Goal: Information Seeking & Learning: Learn about a topic

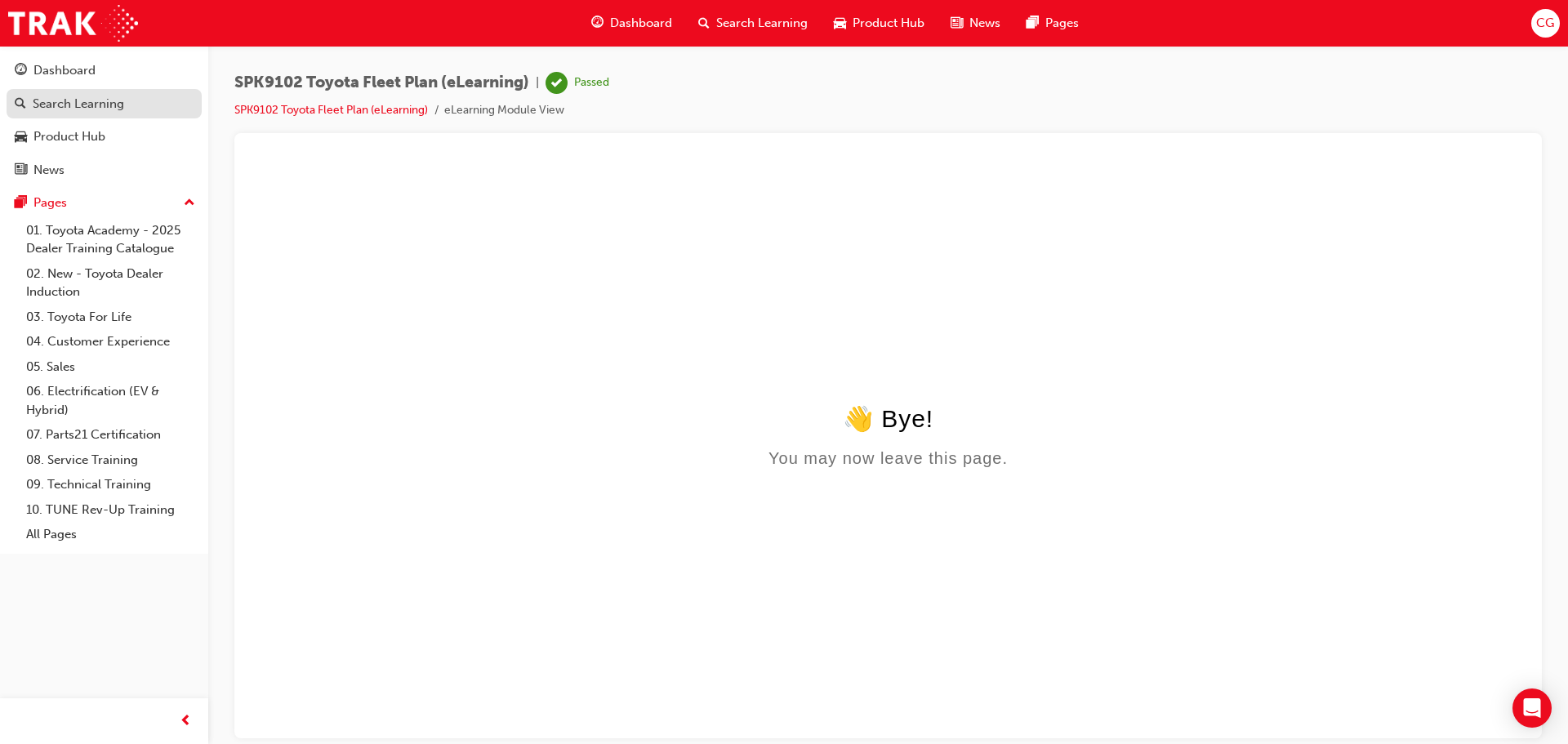
drag, startPoint x: 82, startPoint y: 102, endPoint x: 116, endPoint y: 109, distance: 34.7
click at [82, 102] on div "Search Learning" at bounding box center [78, 104] width 91 height 19
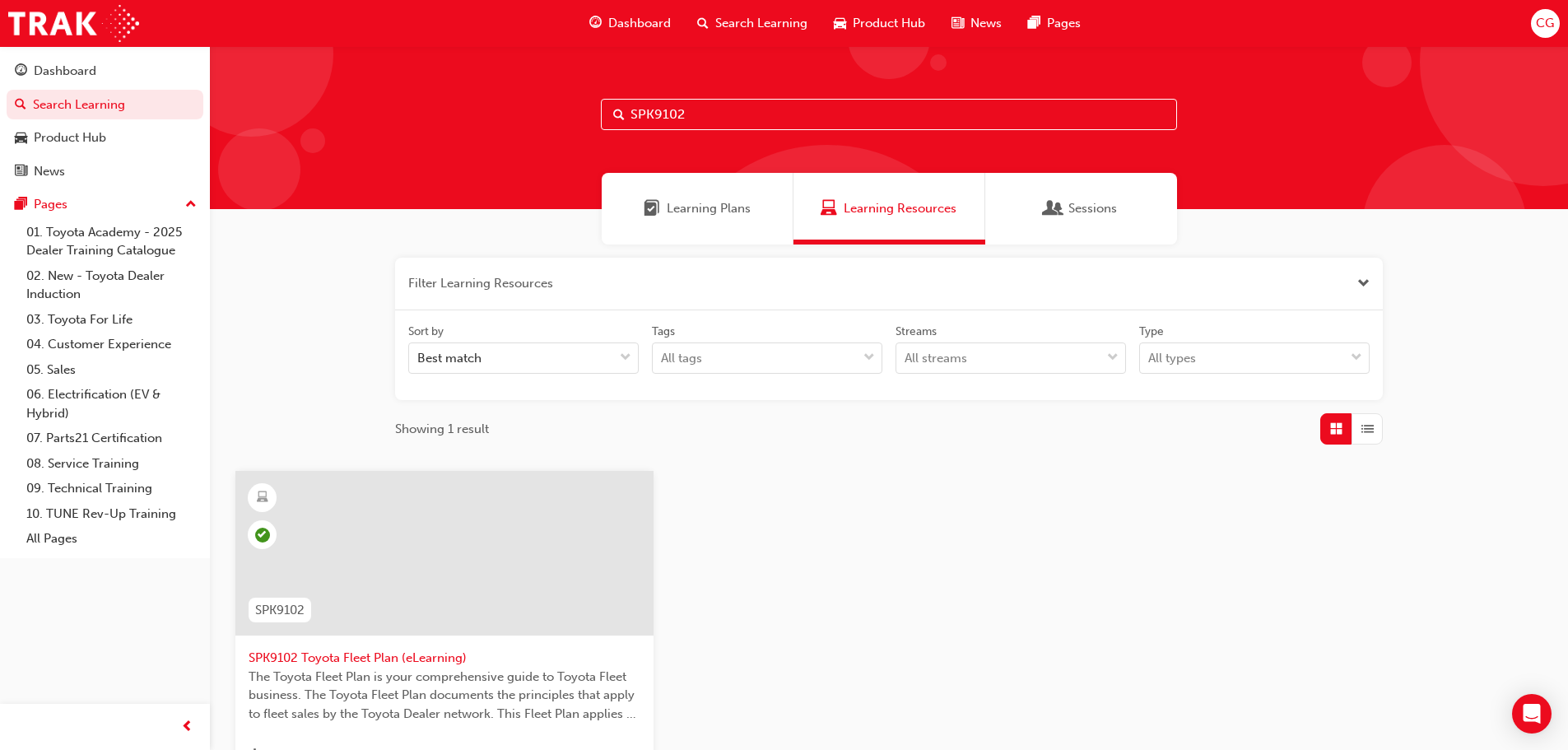
drag, startPoint x: 726, startPoint y: 121, endPoint x: 527, endPoint y: 99, distance: 200.2
click at [477, 98] on div "SPK9102" at bounding box center [888, 127] width 1358 height 163
paste input "3"
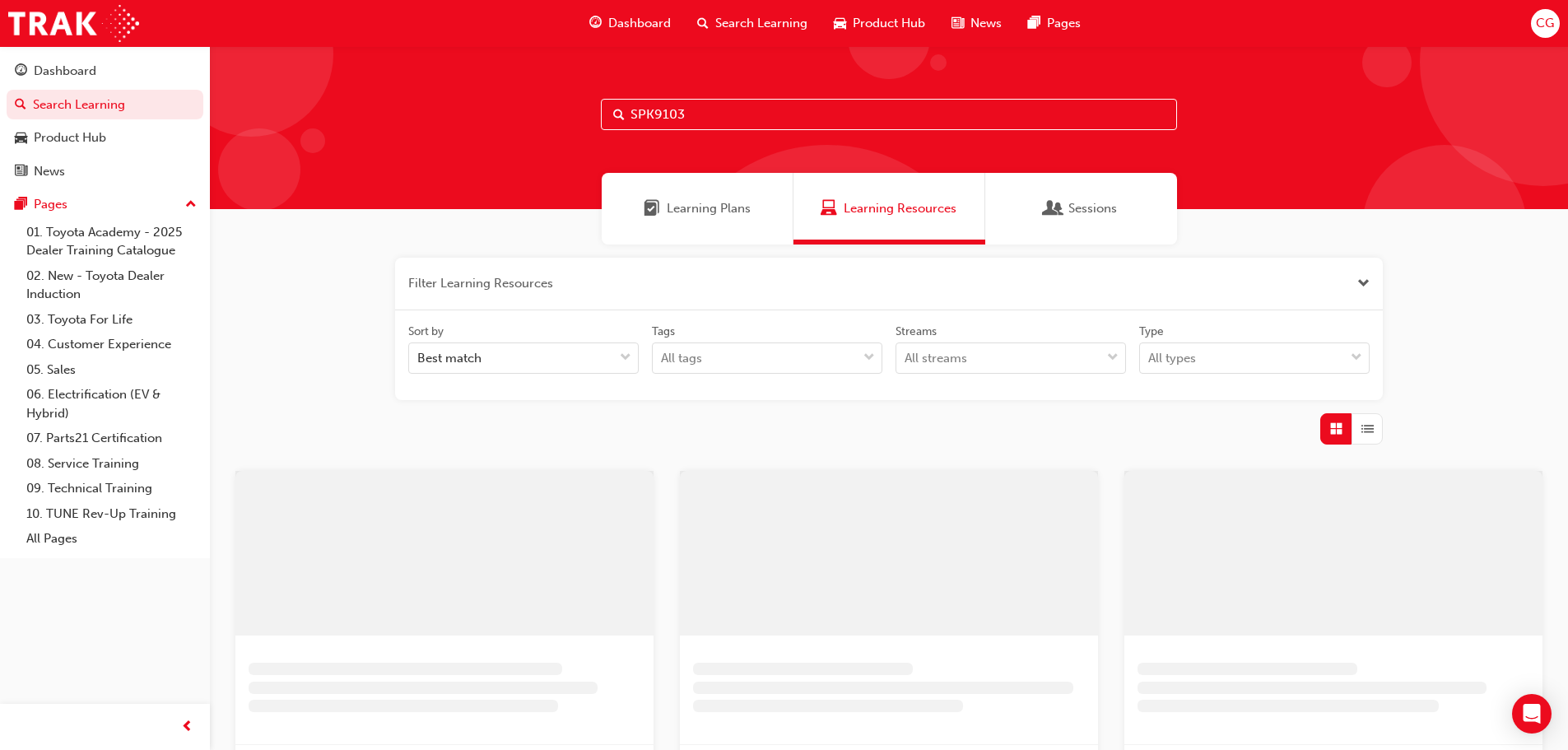
type input "SPK9103"
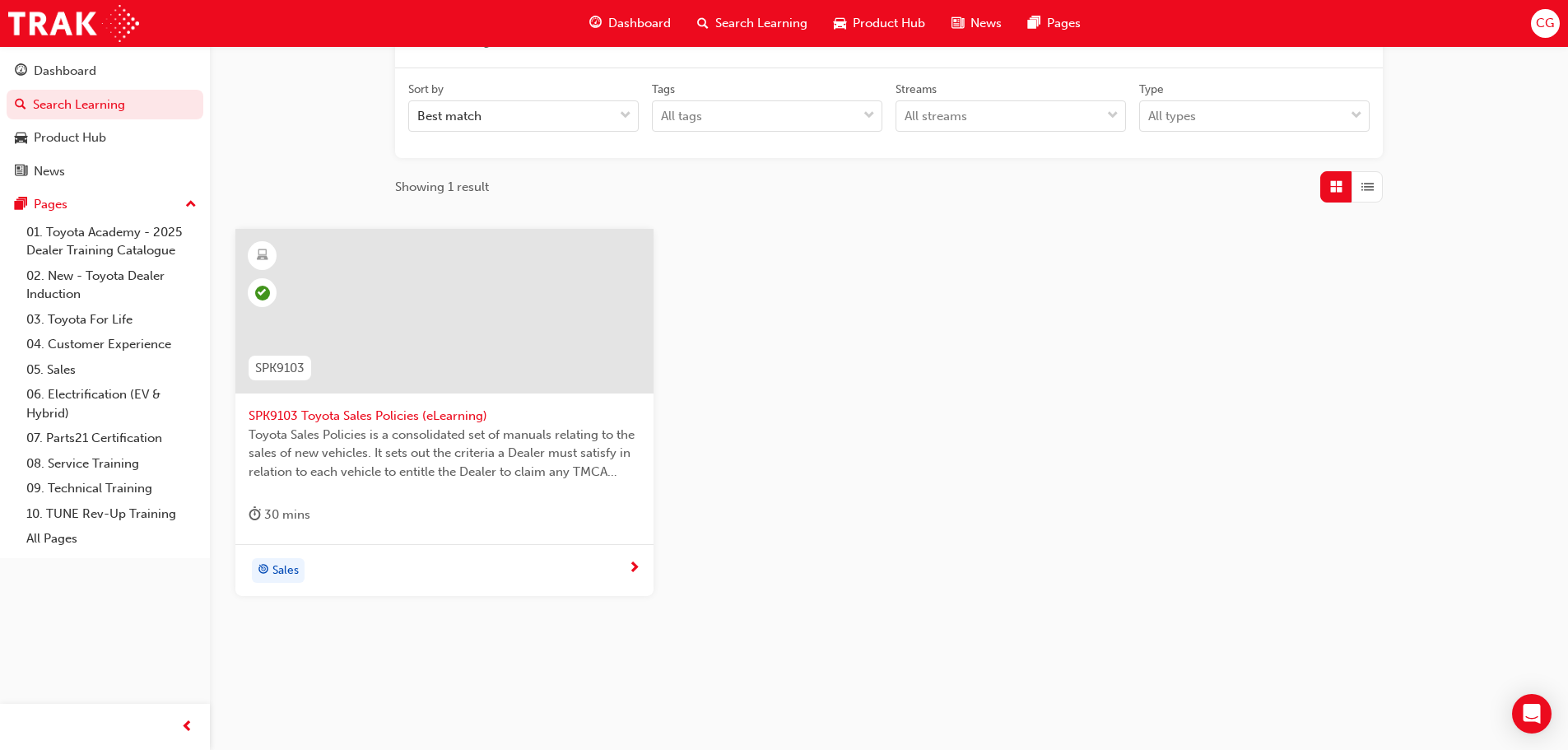
scroll to position [248, 0]
click at [450, 448] on span "Toyota Sales Policies is a consolidated set of manuals relating to the sales of…" at bounding box center [445, 448] width 392 height 56
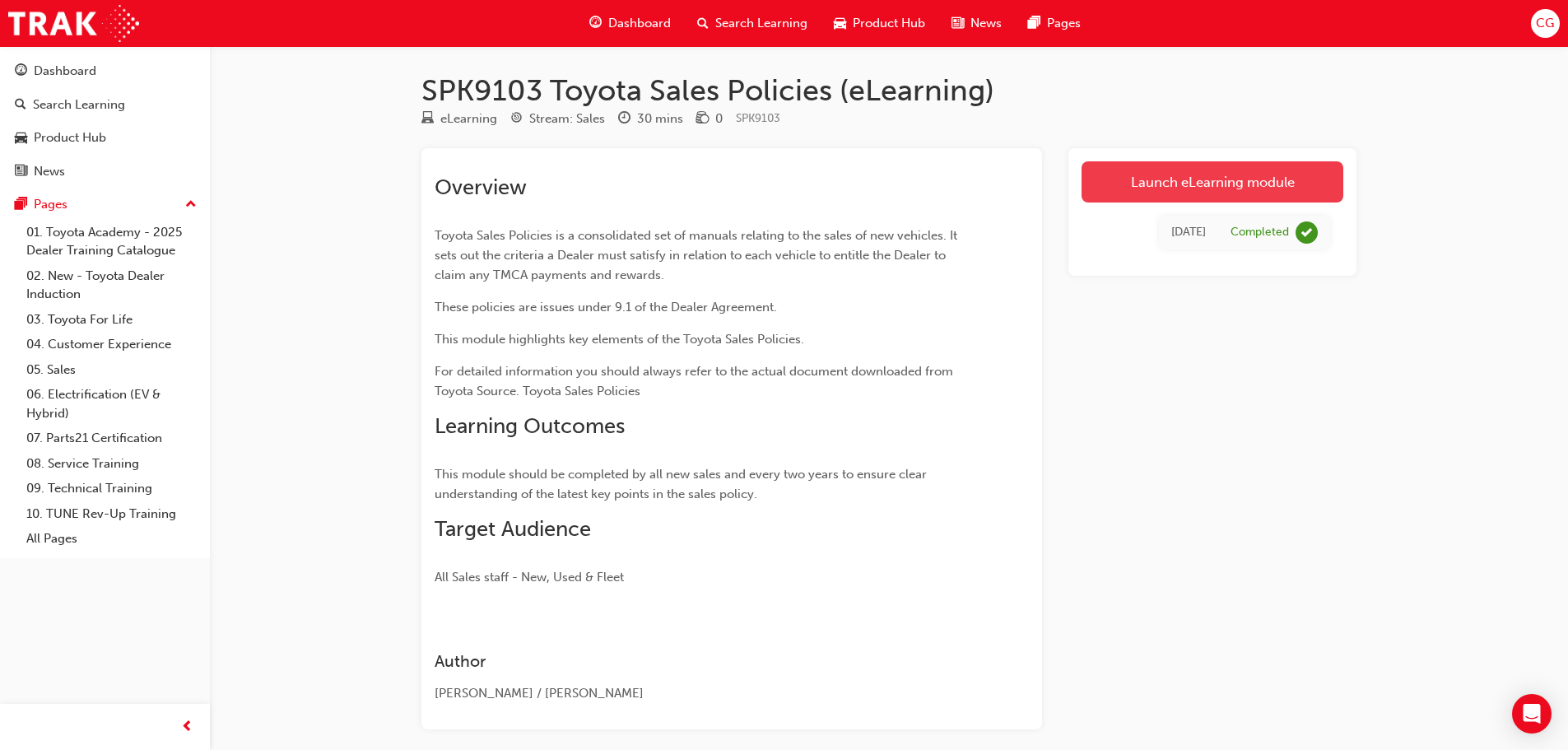
click at [1179, 186] on link "Launch eLearning module" at bounding box center [1212, 182] width 262 height 41
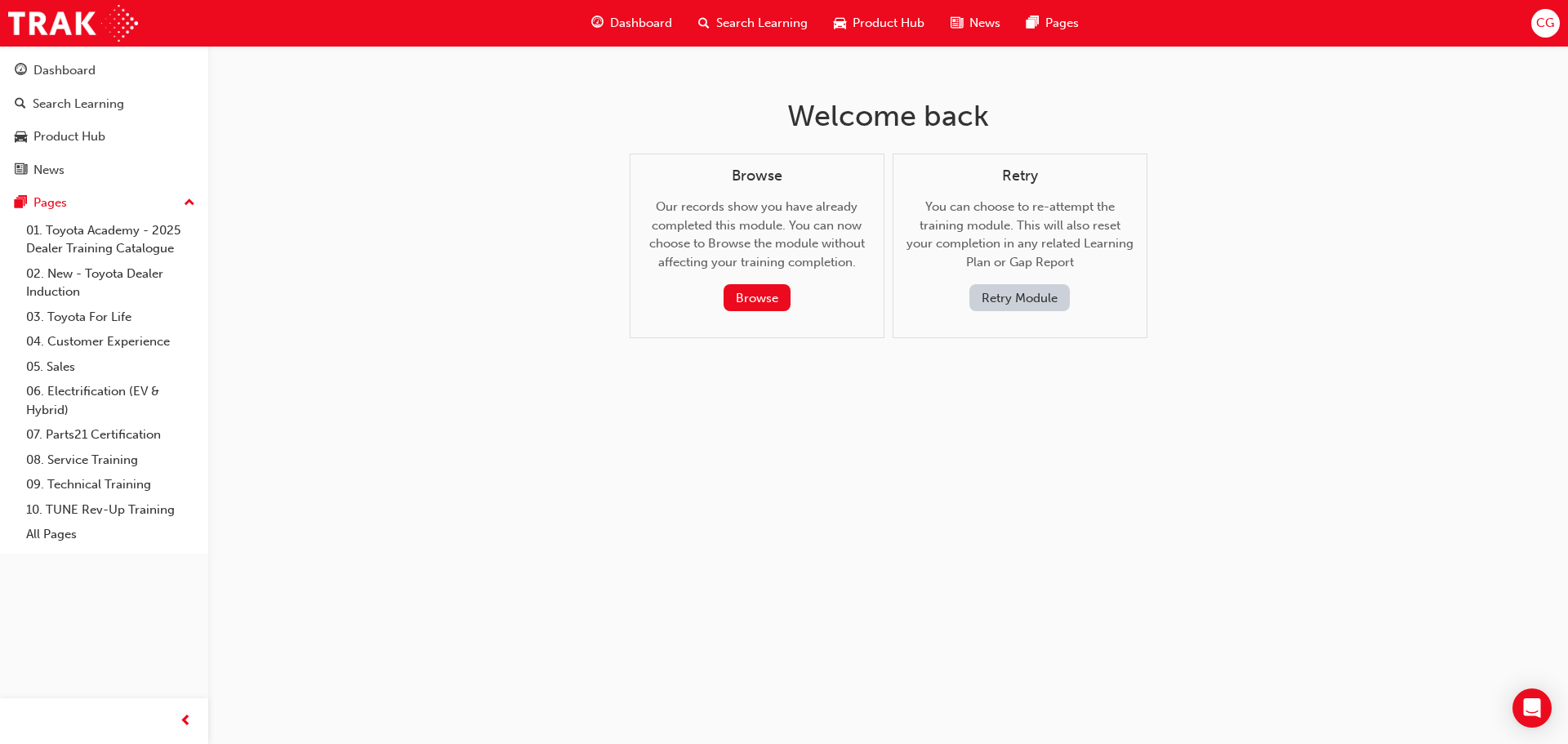
click at [999, 301] on button "Retry Module" at bounding box center [1020, 298] width 101 height 27
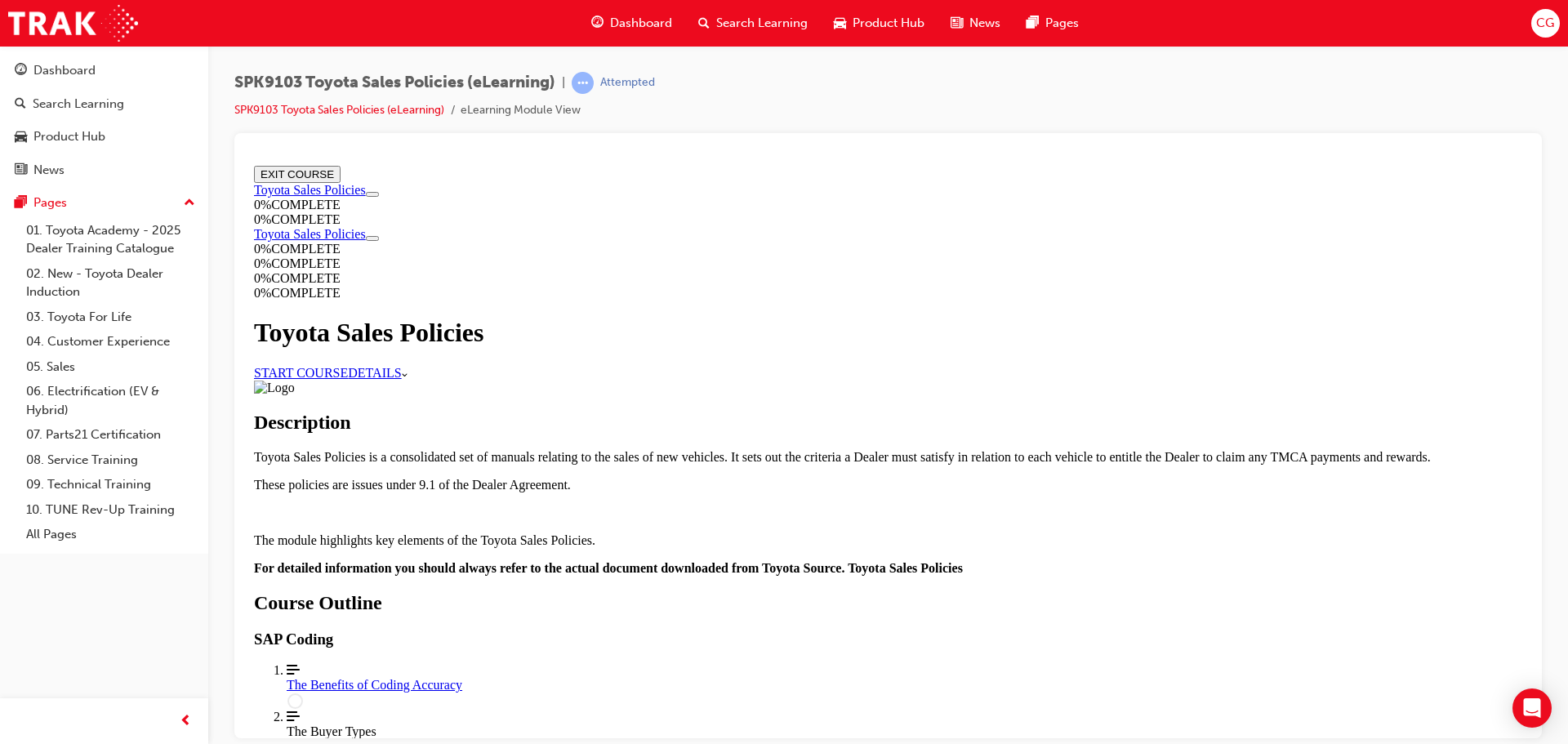
click at [774, 677] on div "The Benefits of Coding Accuracy" at bounding box center [905, 683] width 1236 height 14
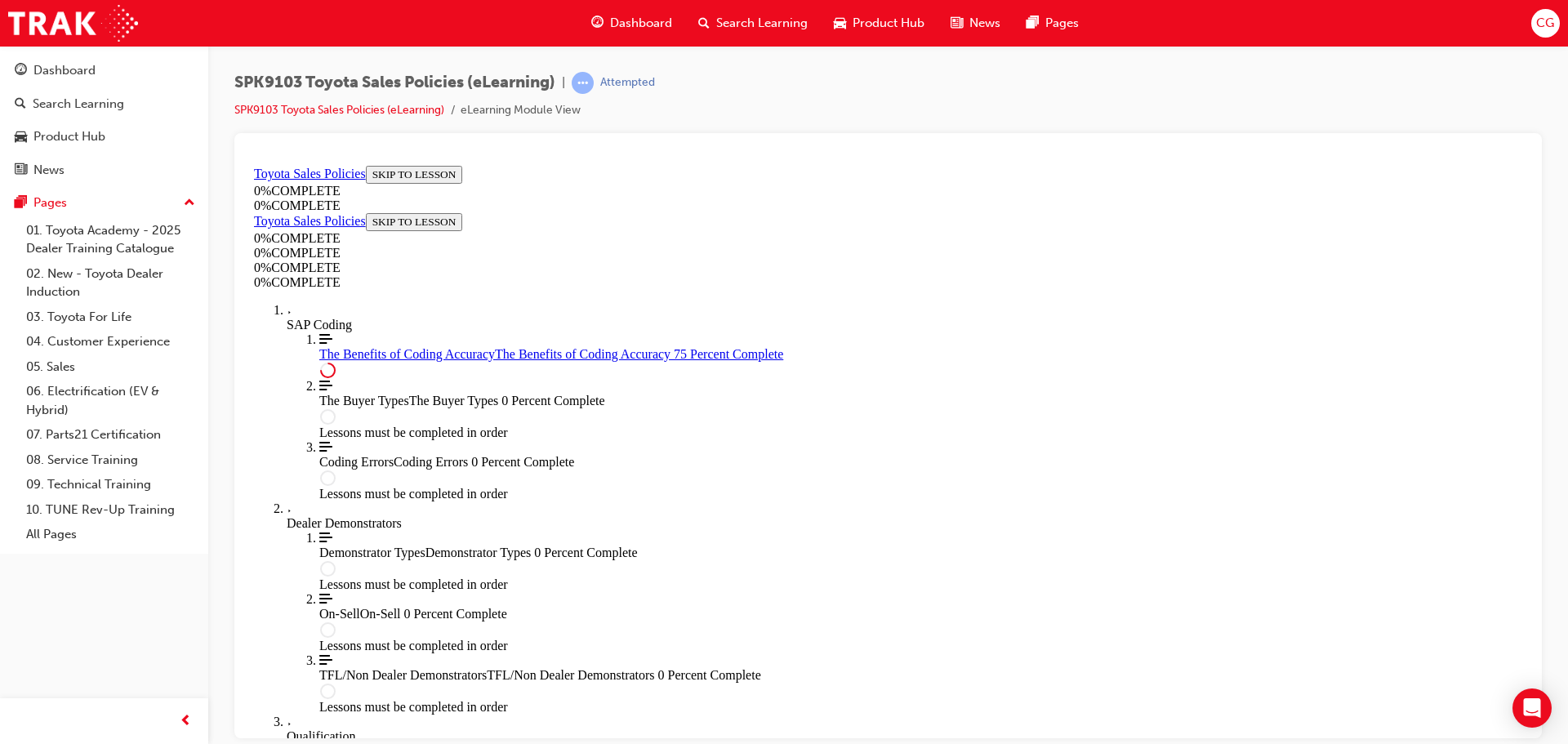
scroll to position [818, 0]
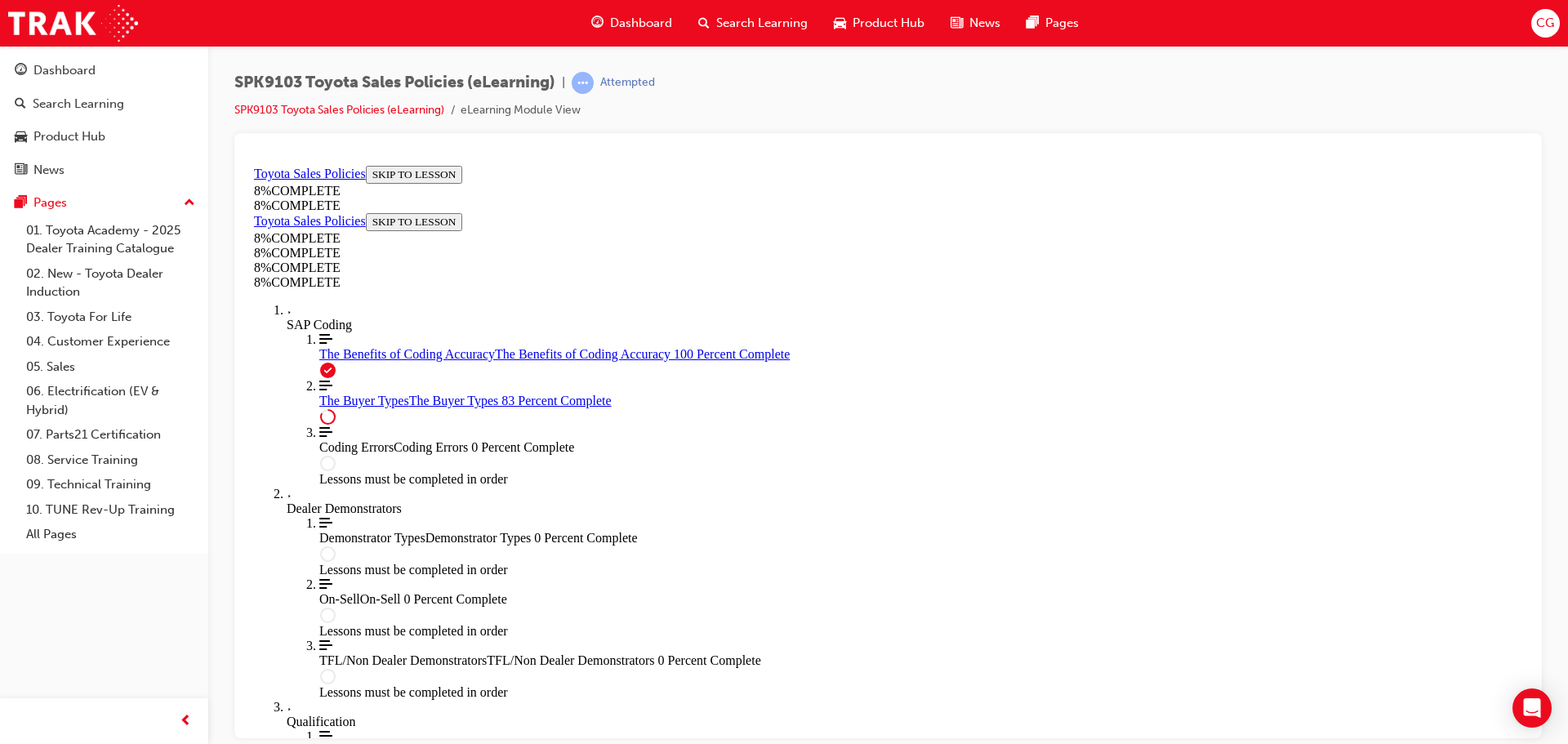
scroll to position [5692, 0]
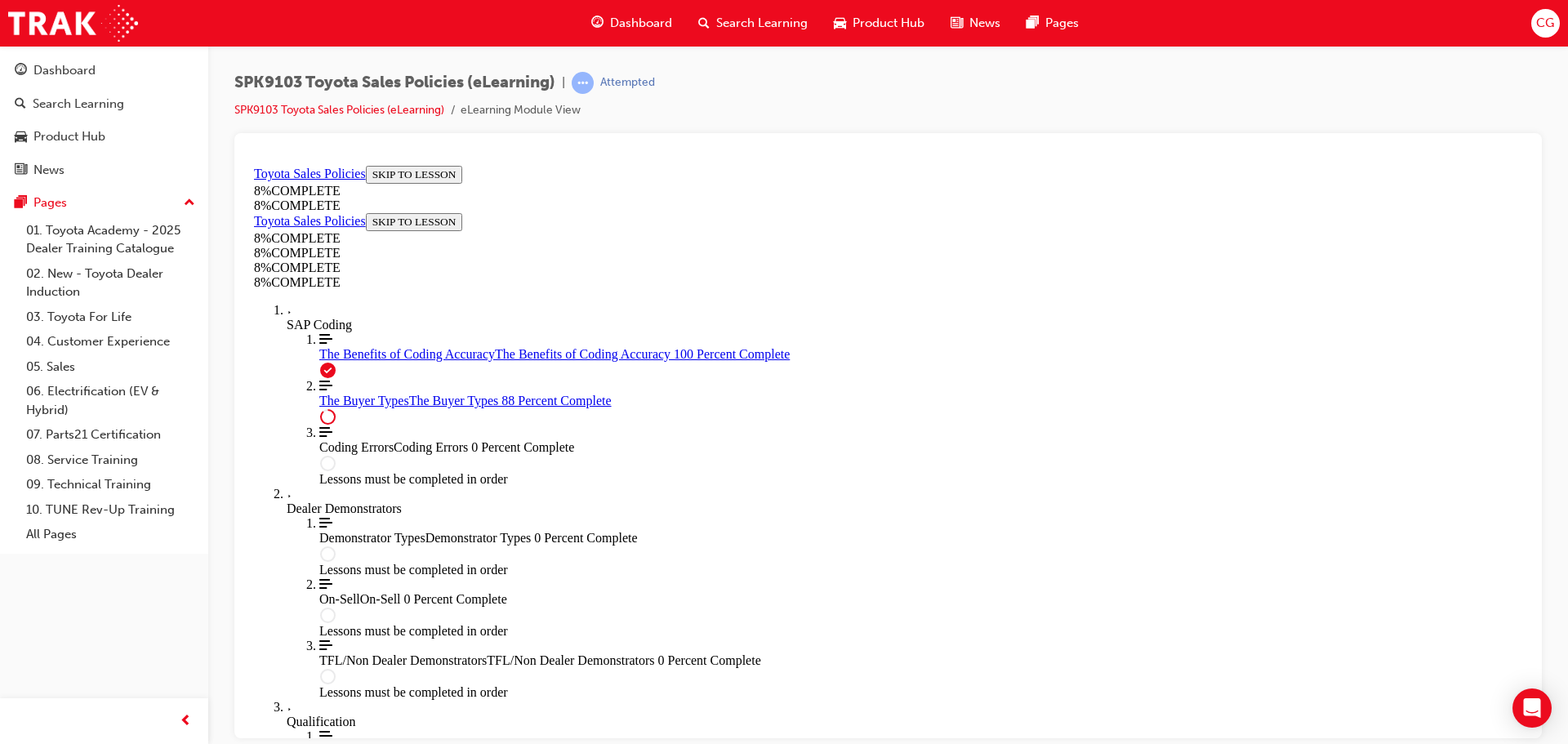
drag, startPoint x: 706, startPoint y: 455, endPoint x: 707, endPoint y: 464, distance: 9.1
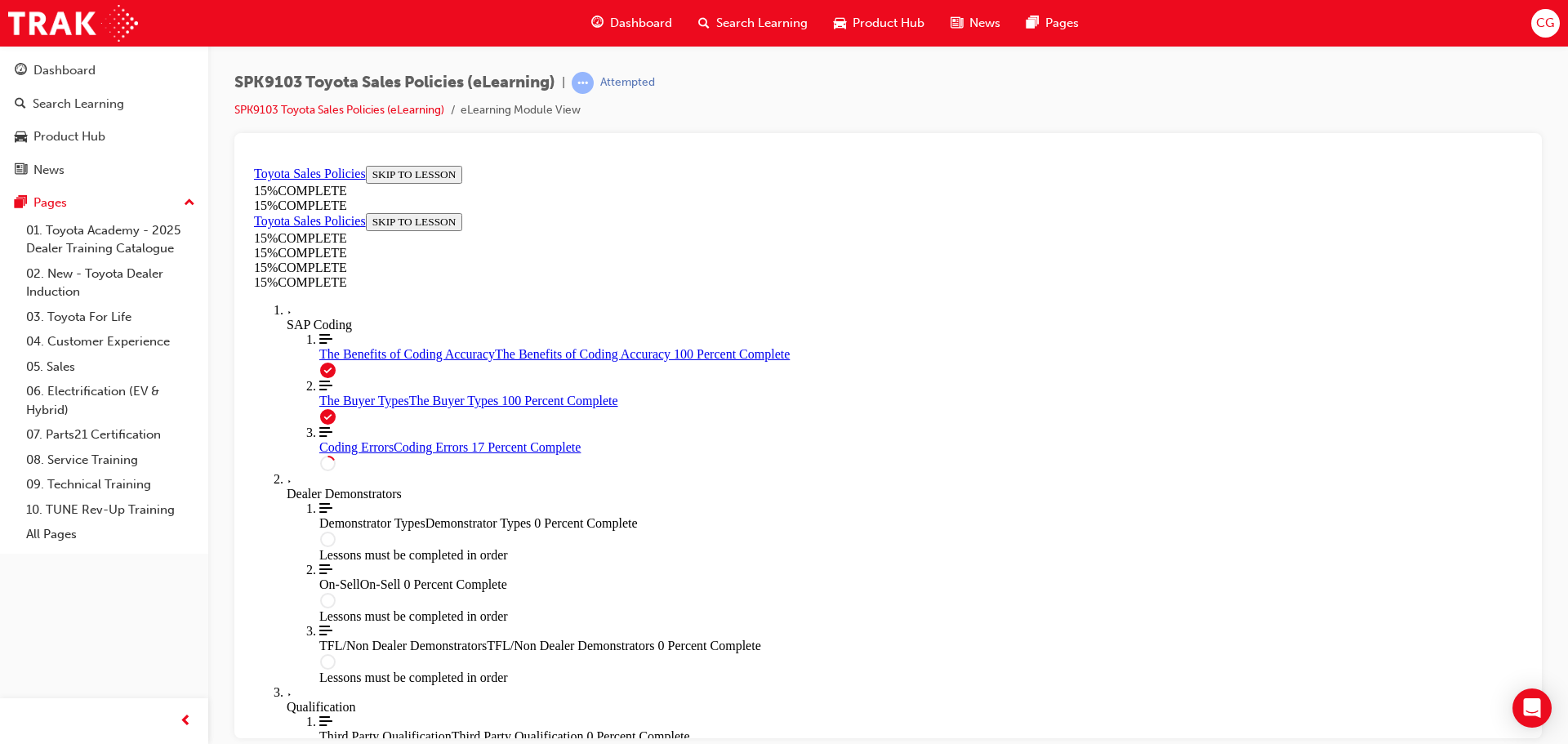
scroll to position [628, 0]
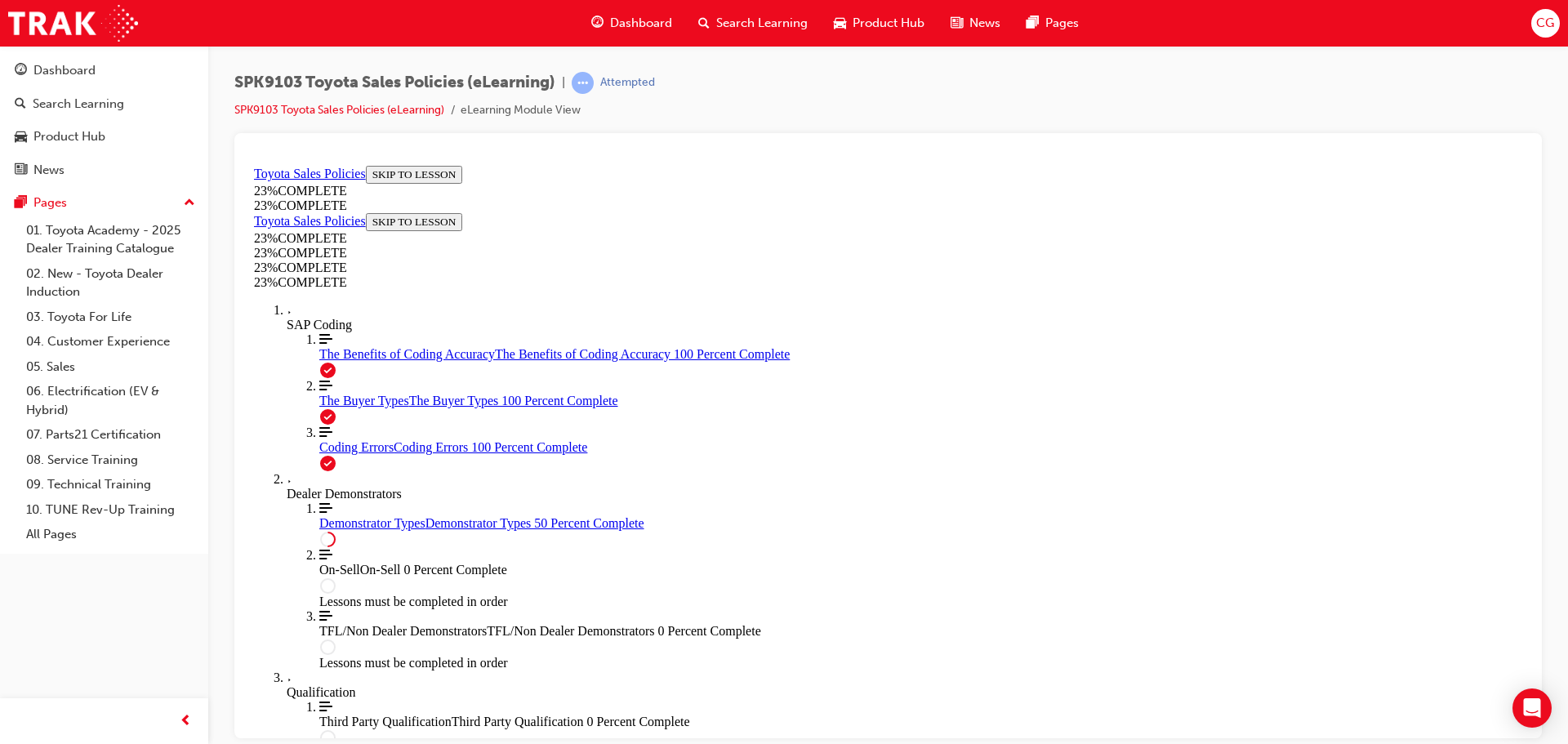
scroll to position [628, 0]
drag, startPoint x: 831, startPoint y: 513, endPoint x: 1073, endPoint y: 518, distance: 242.1
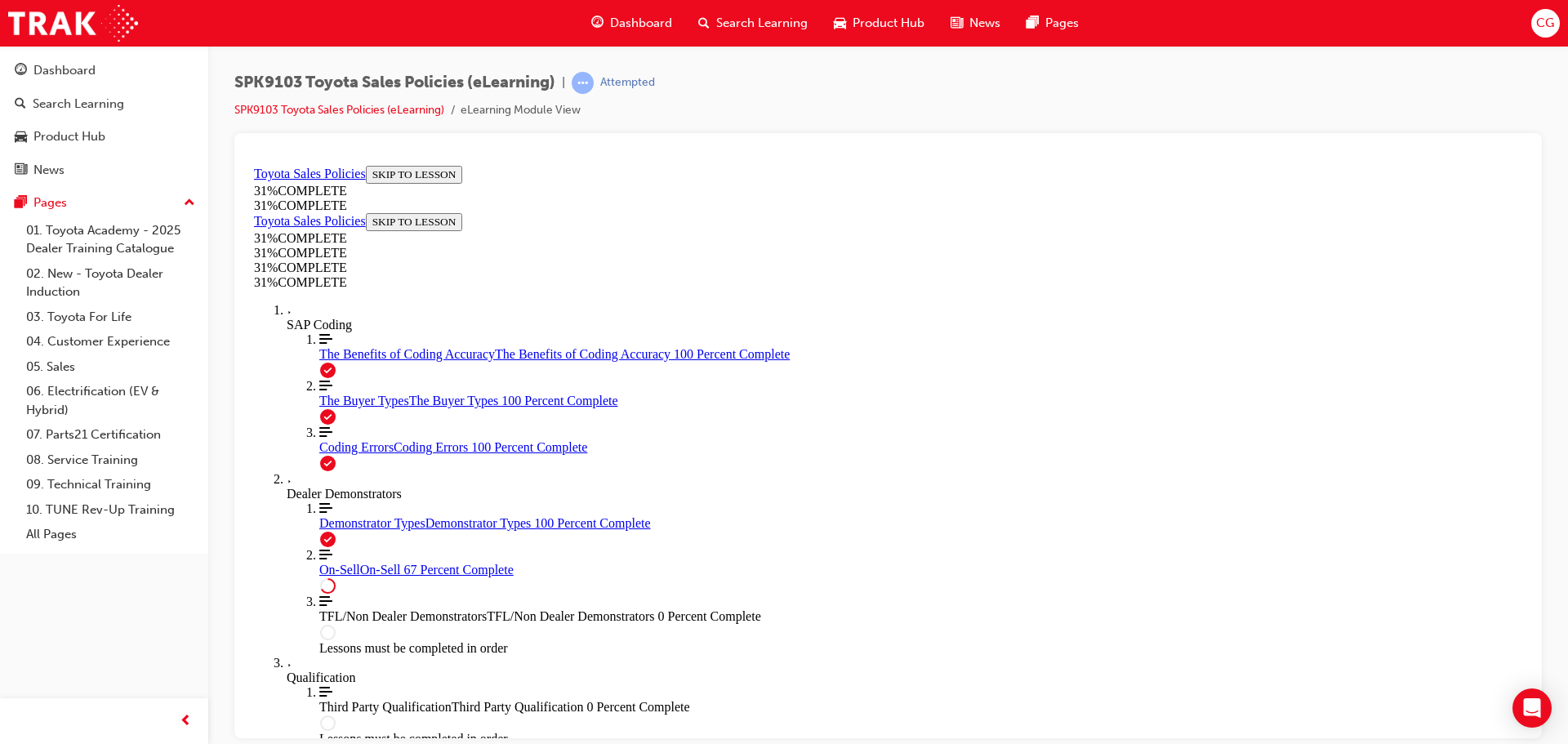
scroll to position [916, 0]
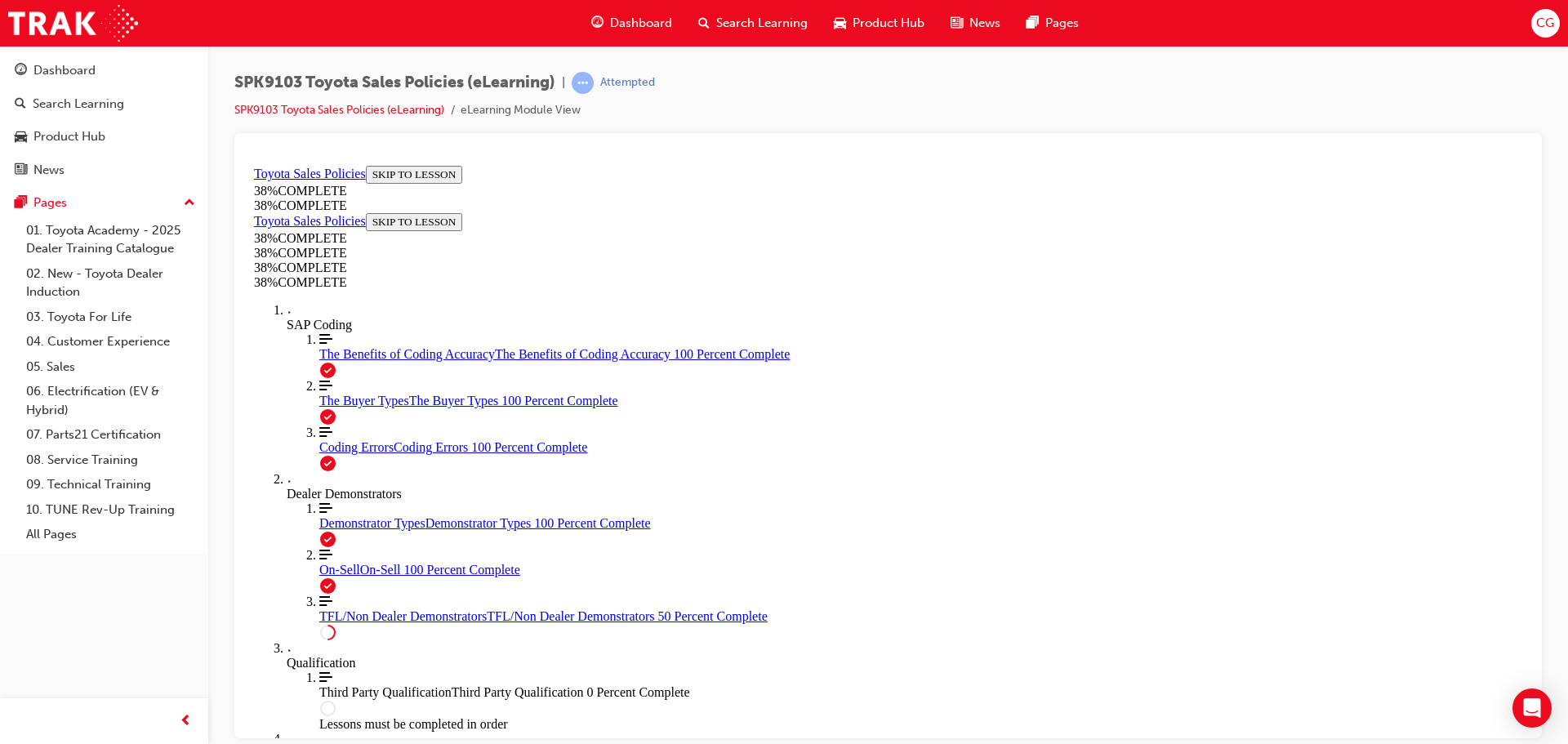
scroll to position [791, 0]
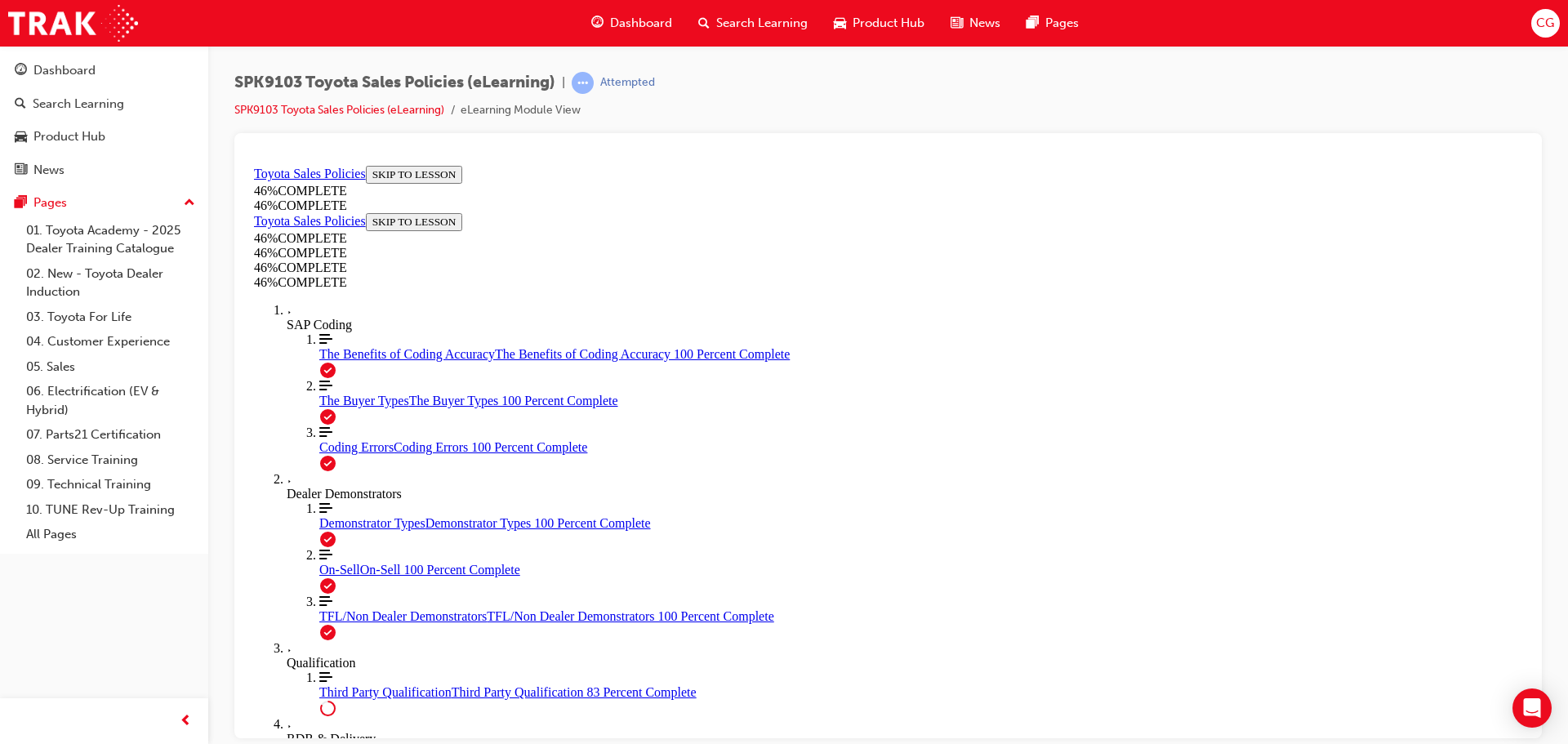
scroll to position [1368, 0]
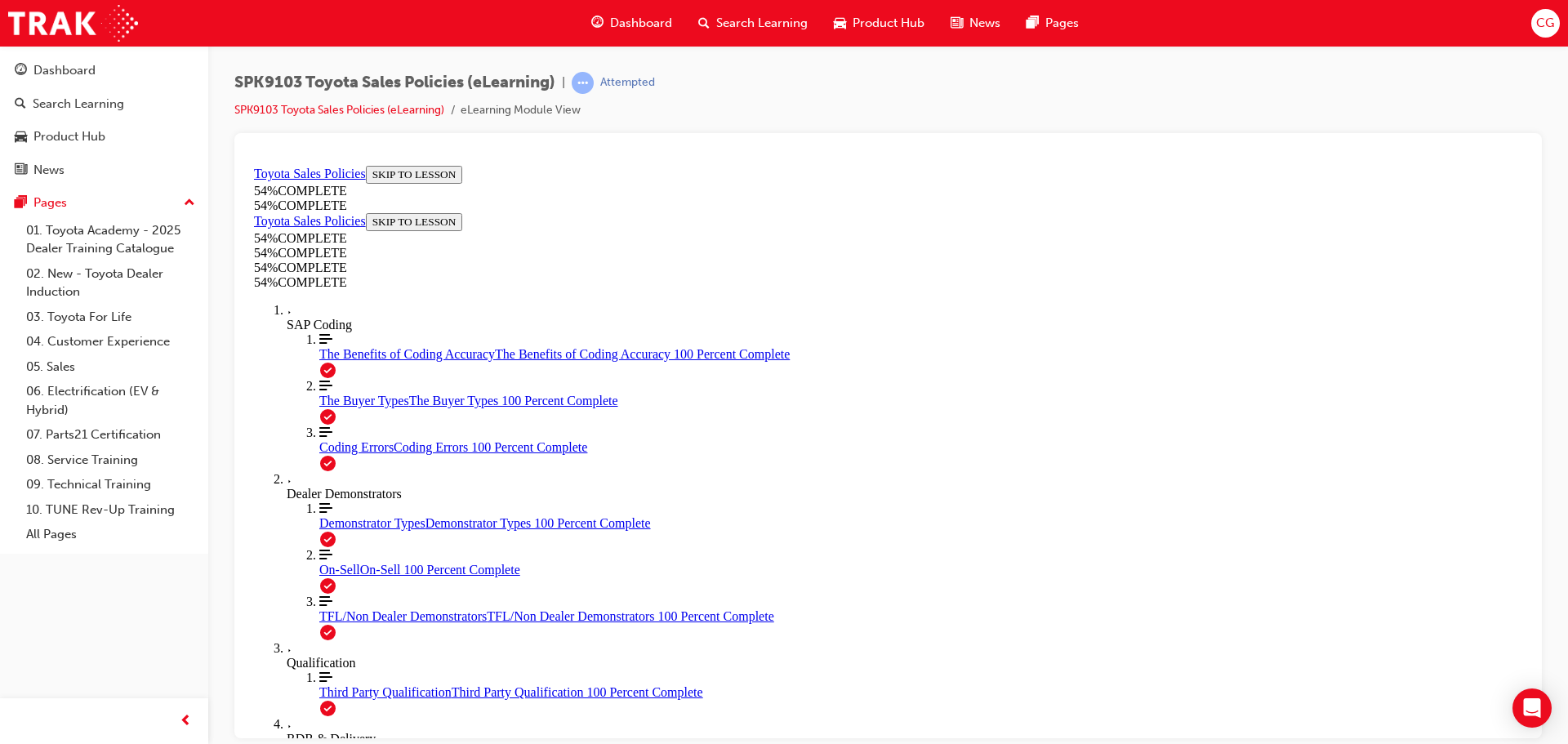
scroll to position [672, 0]
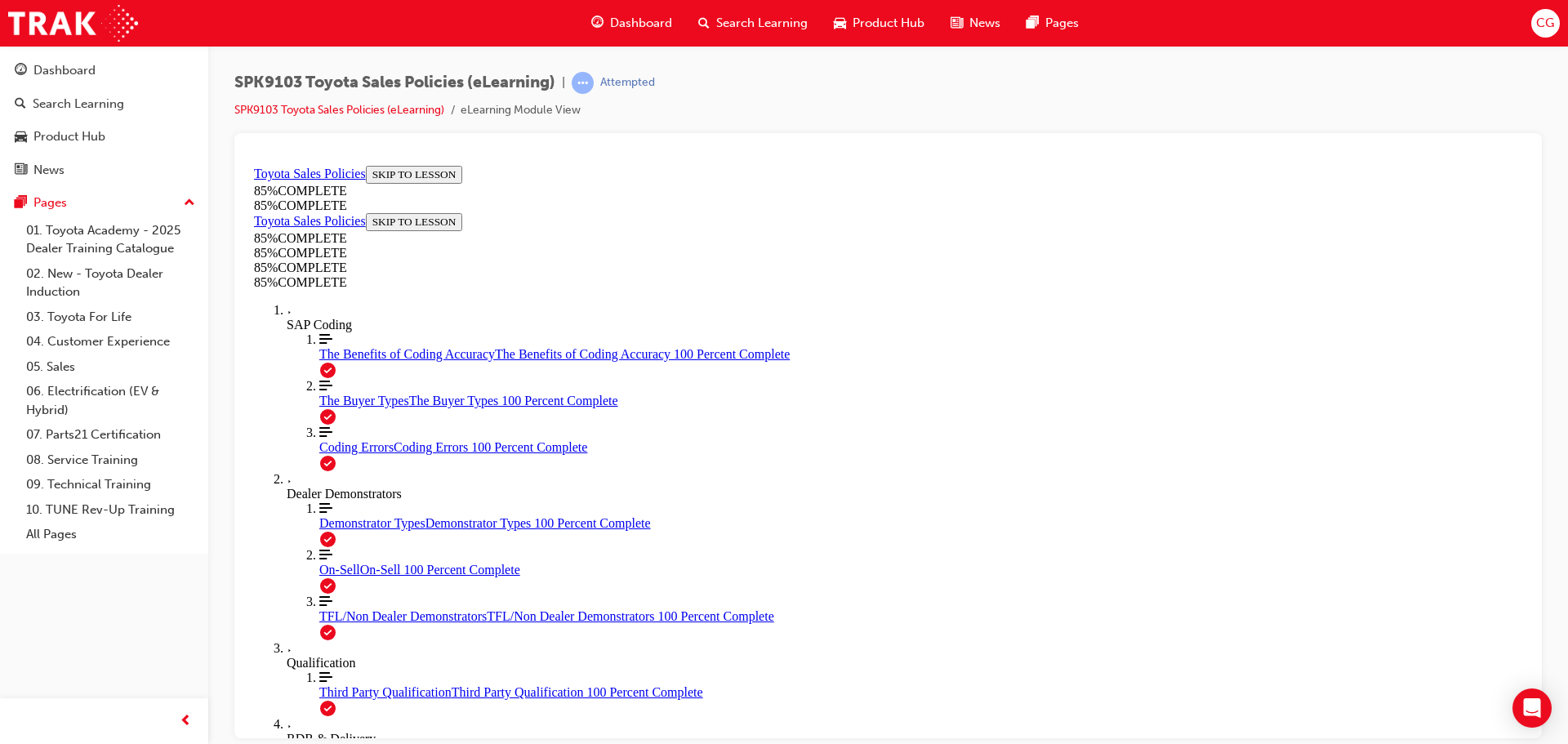
drag, startPoint x: 1027, startPoint y: 378, endPoint x: 797, endPoint y: 600, distance: 319.7
drag, startPoint x: 1011, startPoint y: 403, endPoint x: 1122, endPoint y: 440, distance: 117.0
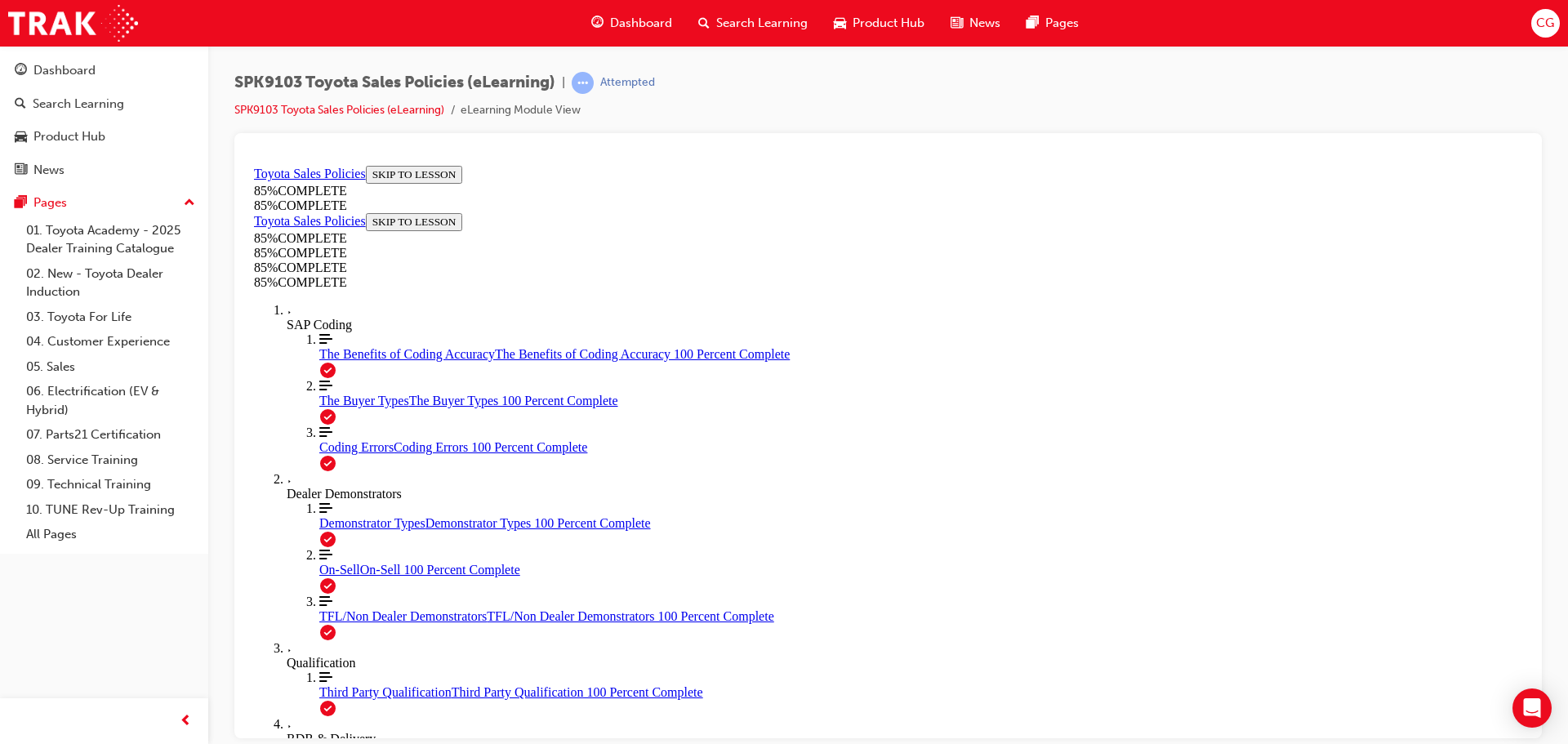
drag, startPoint x: 1006, startPoint y: 352, endPoint x: 1225, endPoint y: 580, distance: 316.1
drag, startPoint x: 1029, startPoint y: 382, endPoint x: 863, endPoint y: 603, distance: 276.4
drag, startPoint x: 1029, startPoint y: 383, endPoint x: 790, endPoint y: 661, distance: 366.6
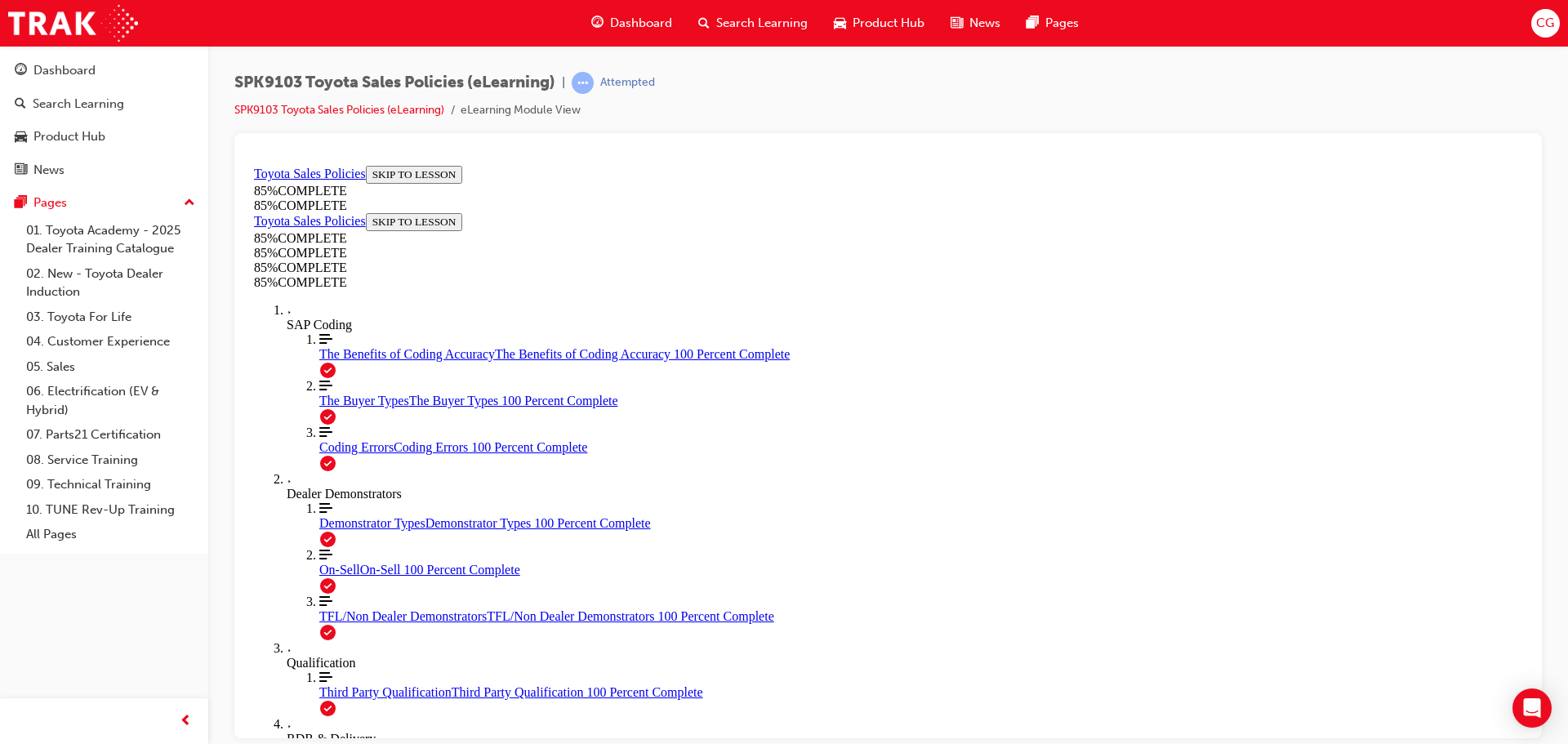
drag, startPoint x: 1017, startPoint y: 366, endPoint x: 1252, endPoint y: 560, distance: 304.7
drag, startPoint x: 1003, startPoint y: 332, endPoint x: 793, endPoint y: 530, distance: 288.6
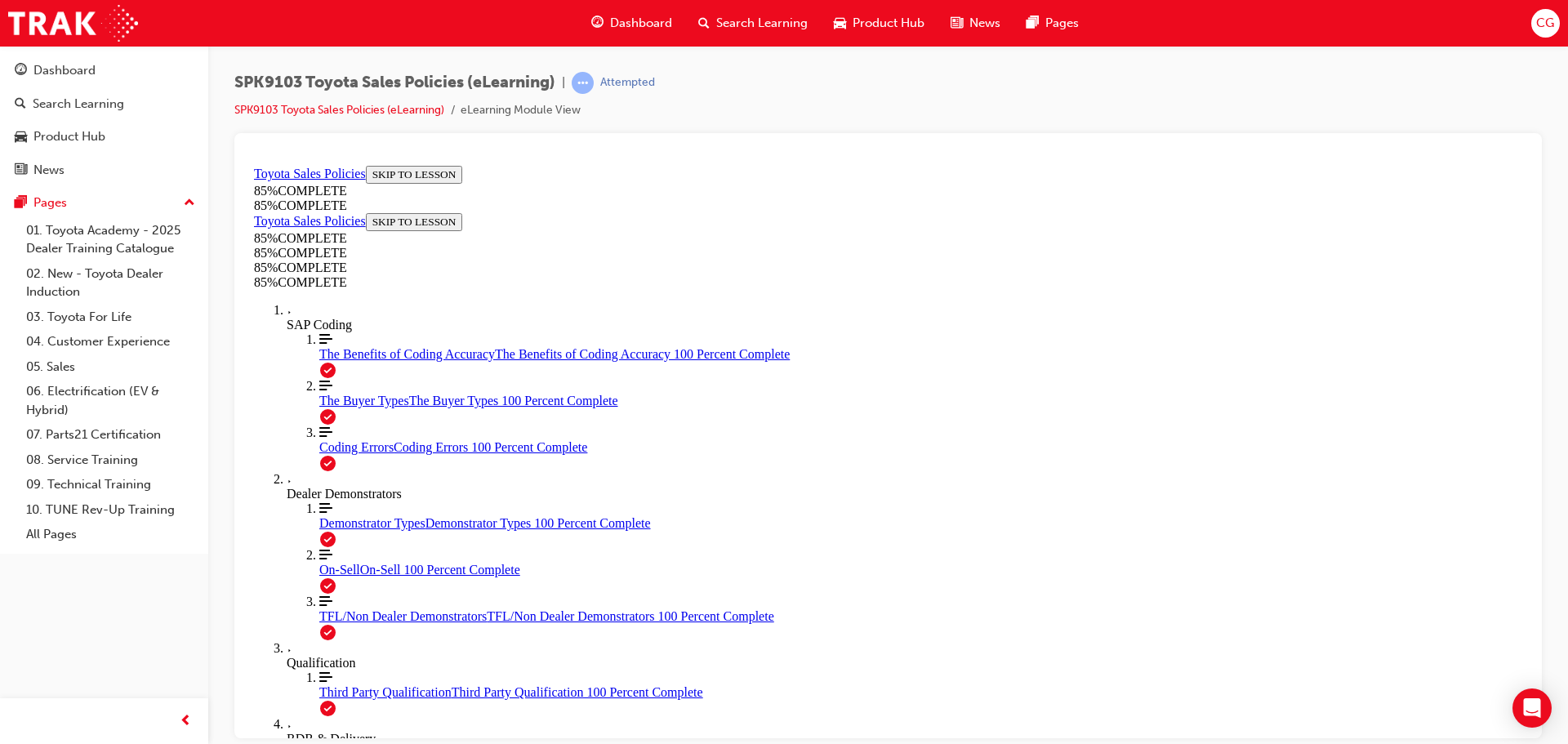
drag, startPoint x: 1007, startPoint y: 382, endPoint x: 811, endPoint y: 576, distance: 275.8
drag, startPoint x: 999, startPoint y: 385, endPoint x: 794, endPoint y: 636, distance: 324.1
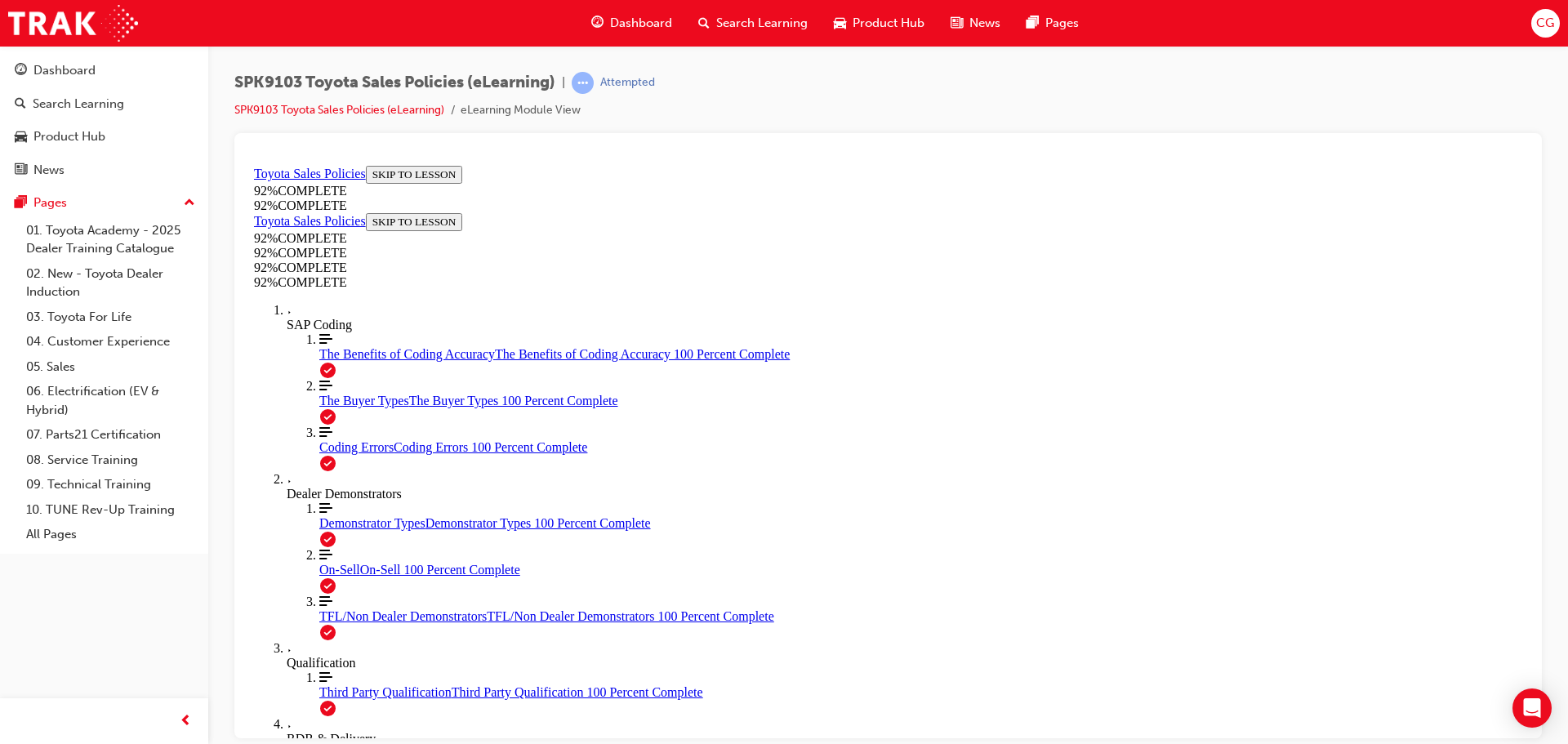
scroll to position [251, 0]
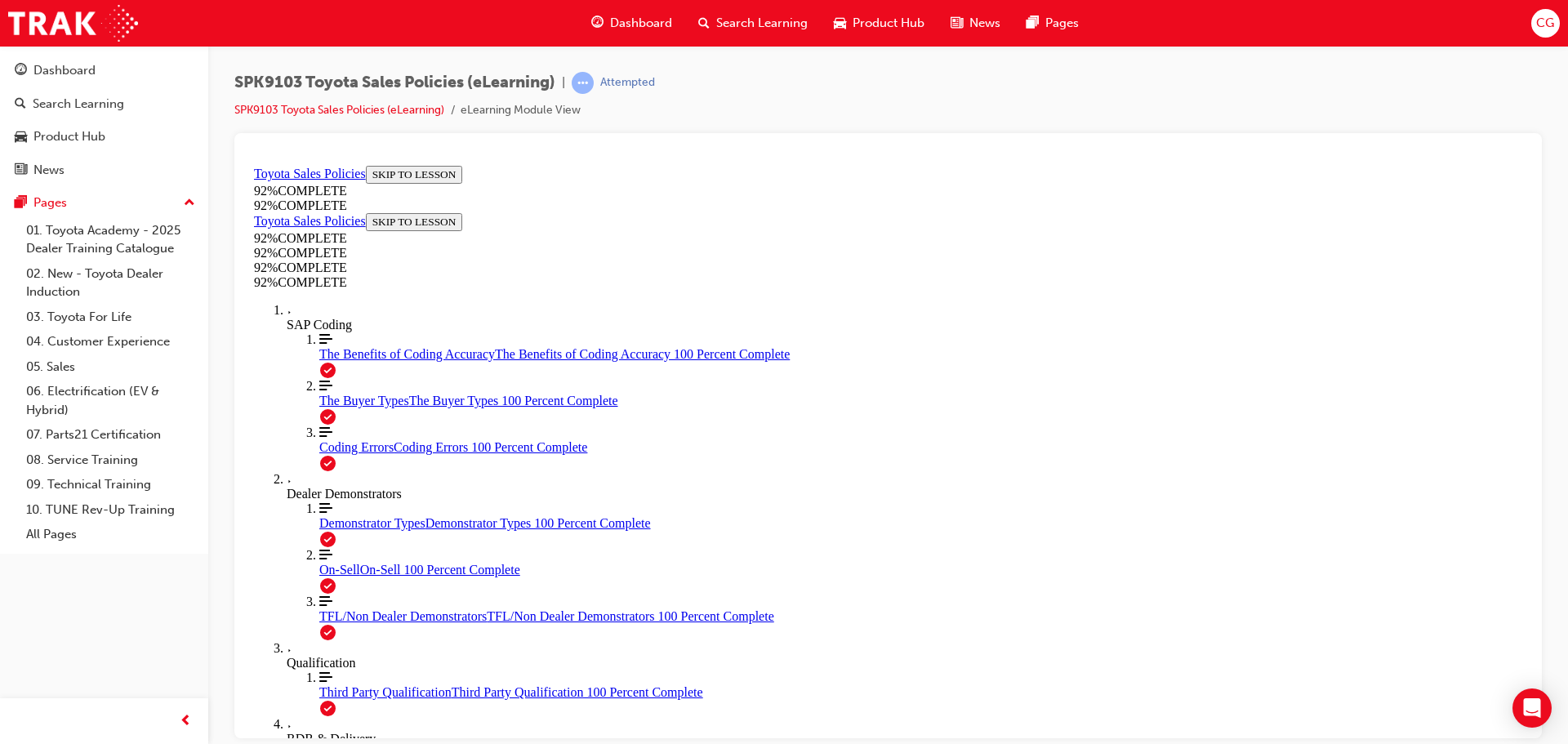
drag, startPoint x: 869, startPoint y: 531, endPoint x: 936, endPoint y: 604, distance: 99.1
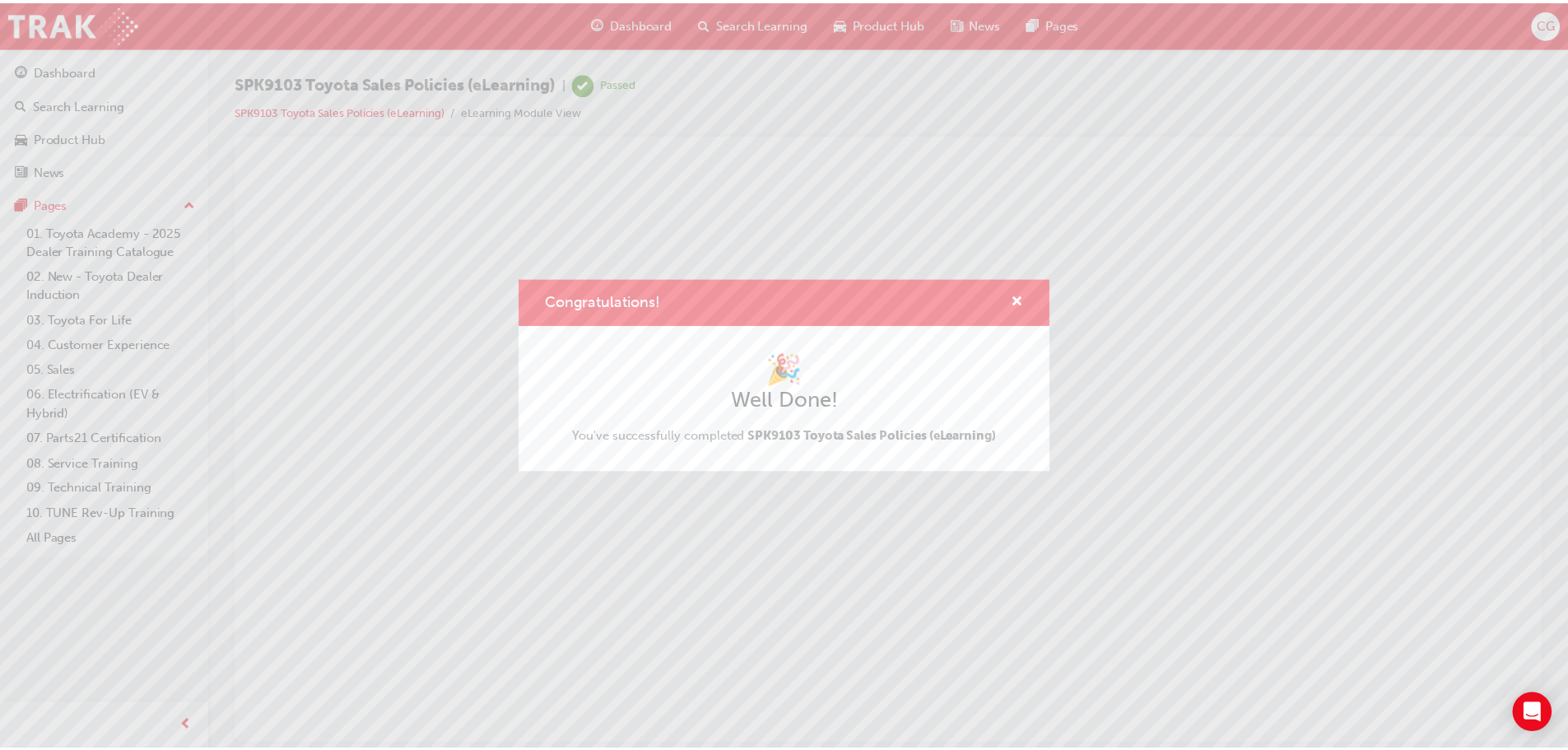
scroll to position [0, 0]
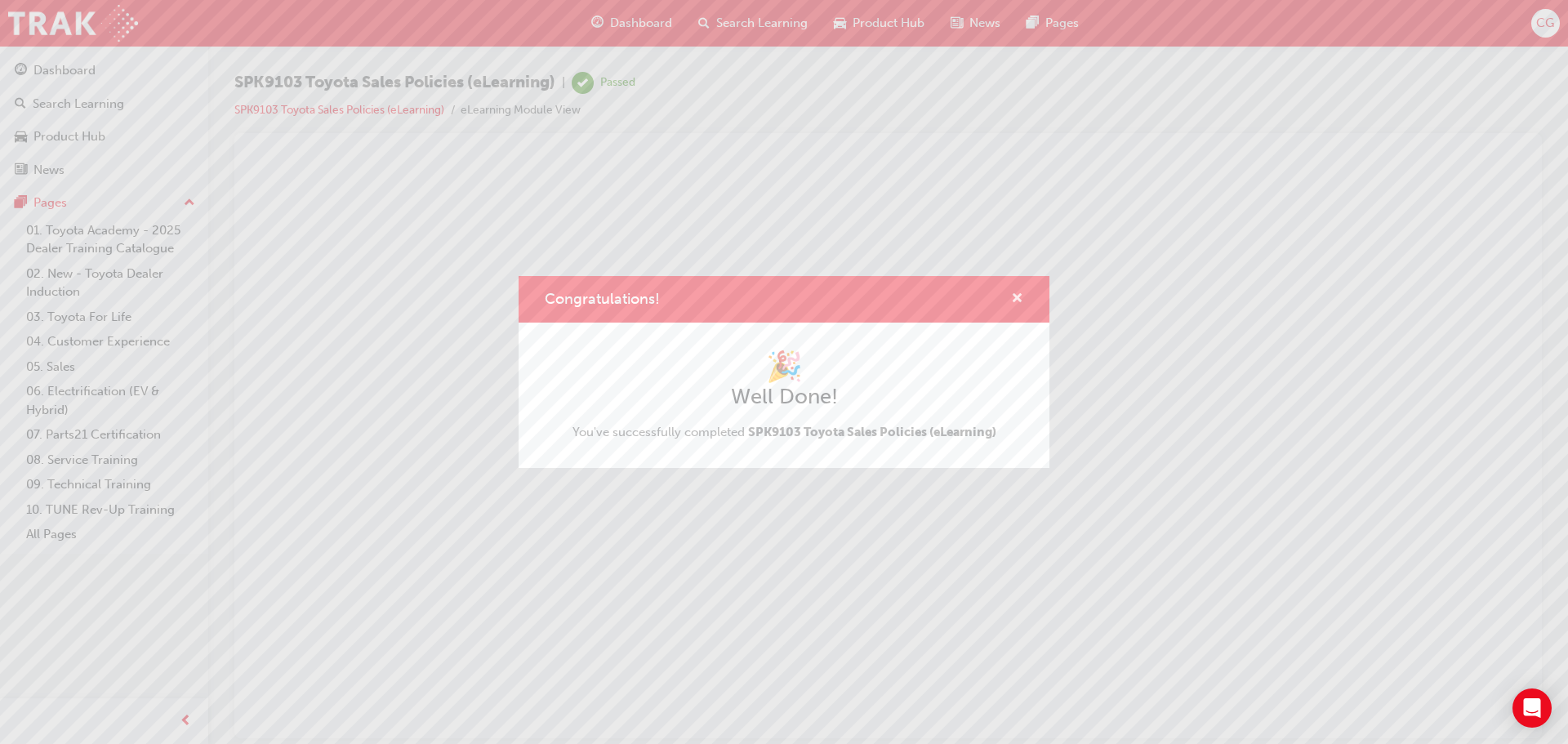
click at [1017, 298] on span "cross-icon" at bounding box center [1017, 299] width 12 height 14
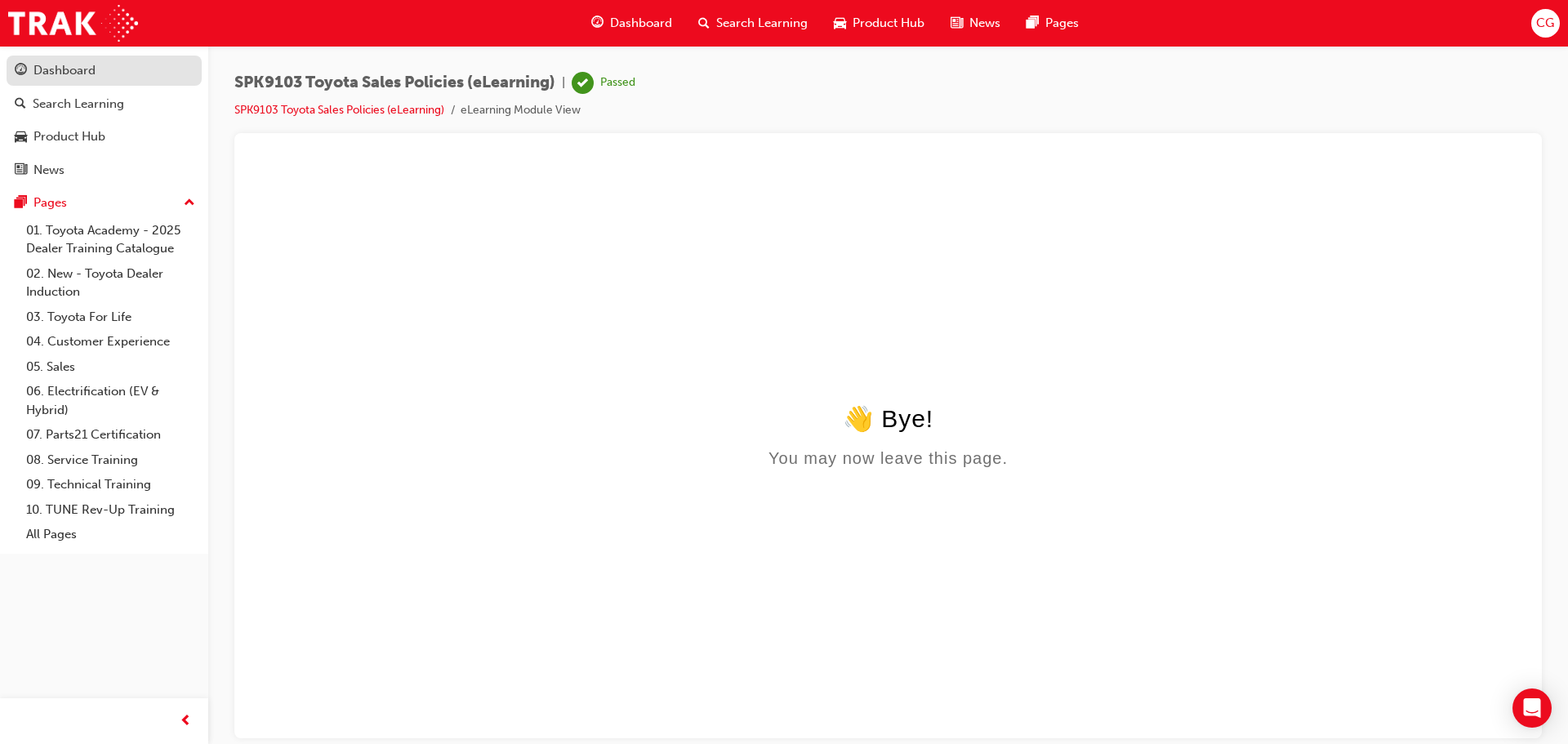
click at [84, 62] on div "Dashboard" at bounding box center [64, 71] width 62 height 19
